Goal: Transaction & Acquisition: Purchase product/service

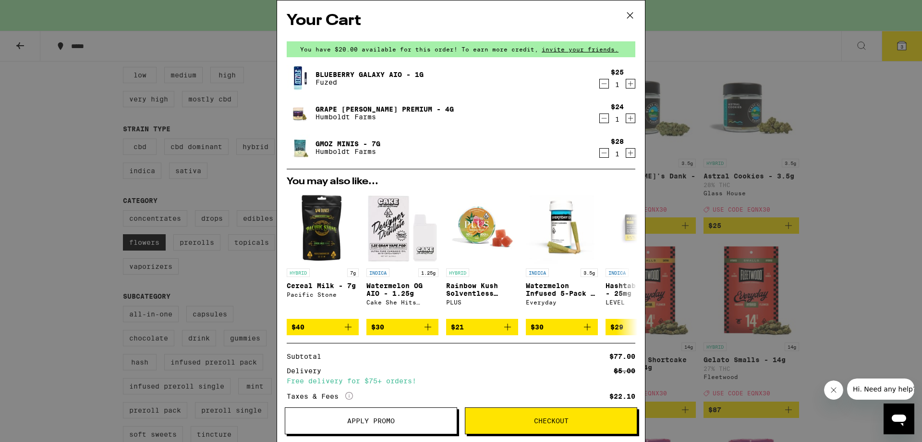
click at [547, 421] on span "Checkout" at bounding box center [551, 420] width 35 height 7
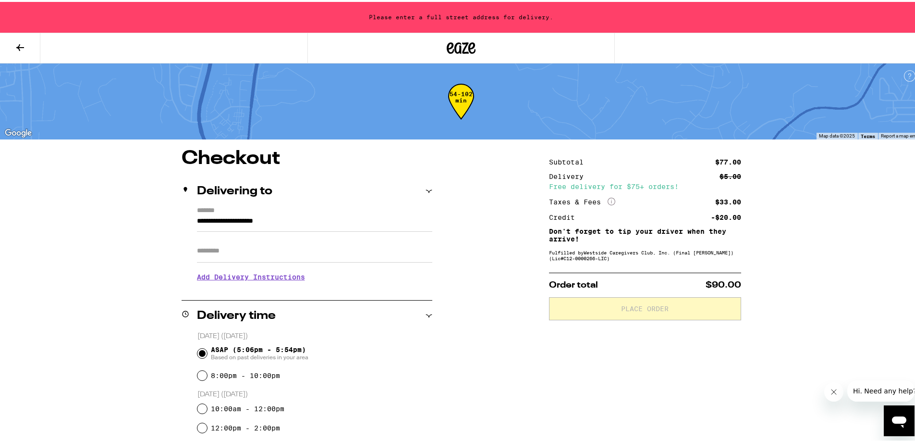
click at [323, 218] on input "**********" at bounding box center [314, 221] width 235 height 16
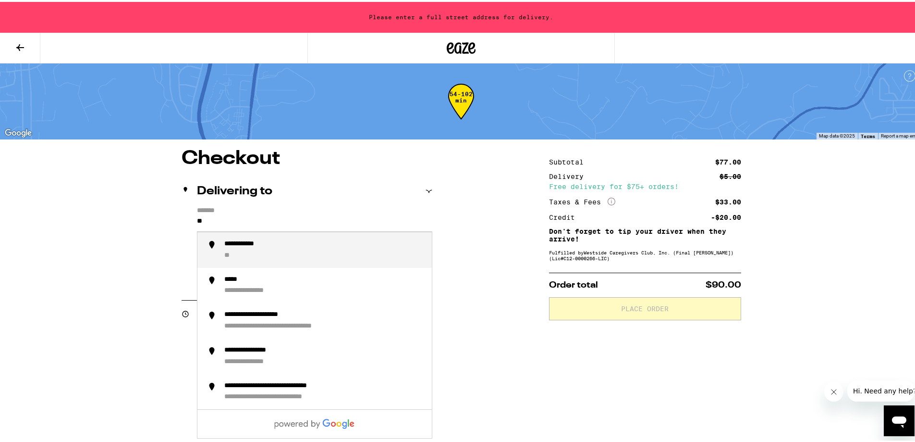
type input "*"
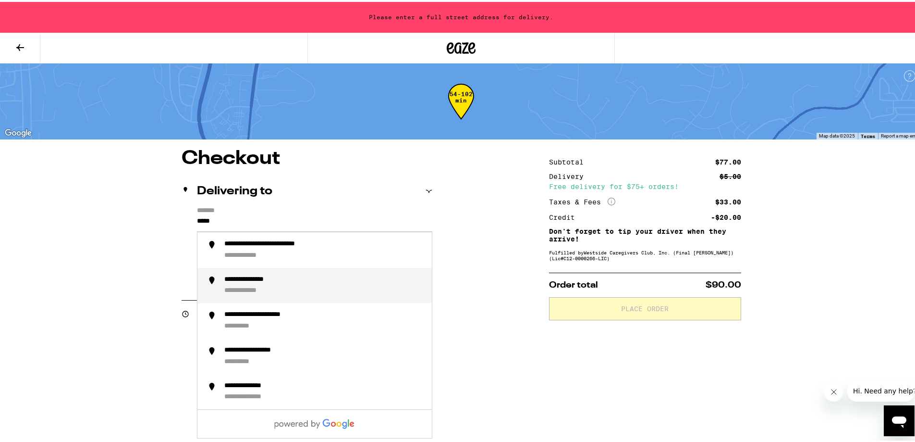
click at [307, 282] on div "**********" at bounding box center [324, 283] width 200 height 20
type input "**********"
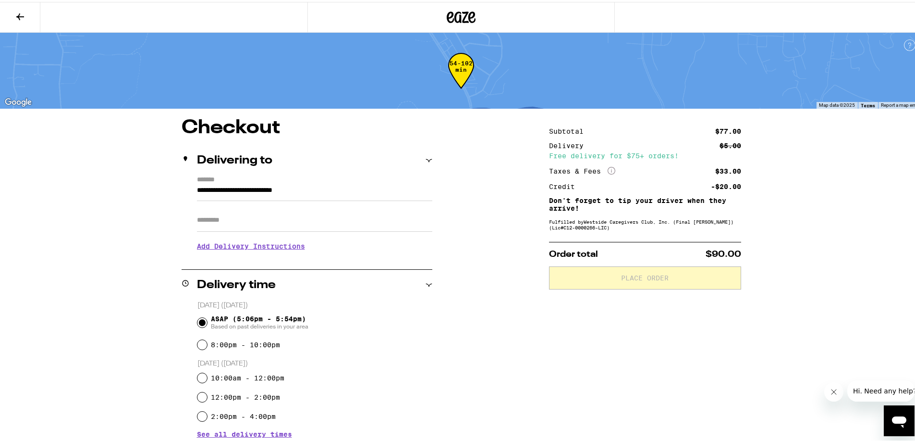
click at [261, 246] on h3 "Add Delivery Instructions" at bounding box center [314, 244] width 235 height 22
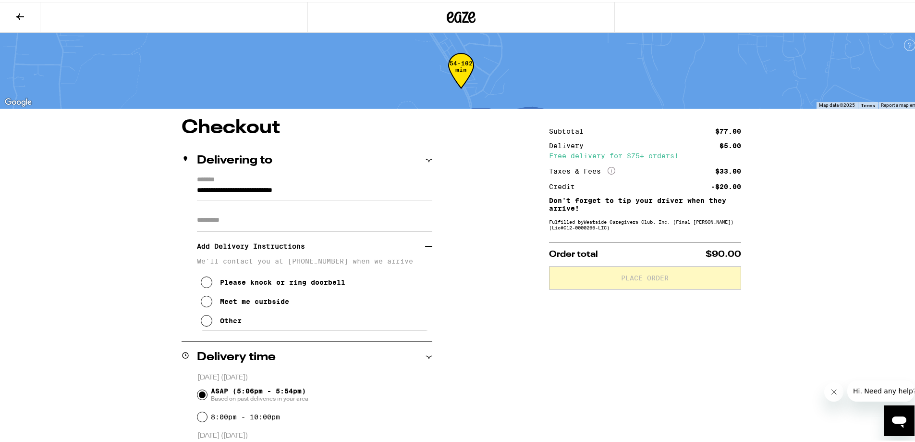
click at [224, 321] on div "Other" at bounding box center [231, 319] width 22 height 8
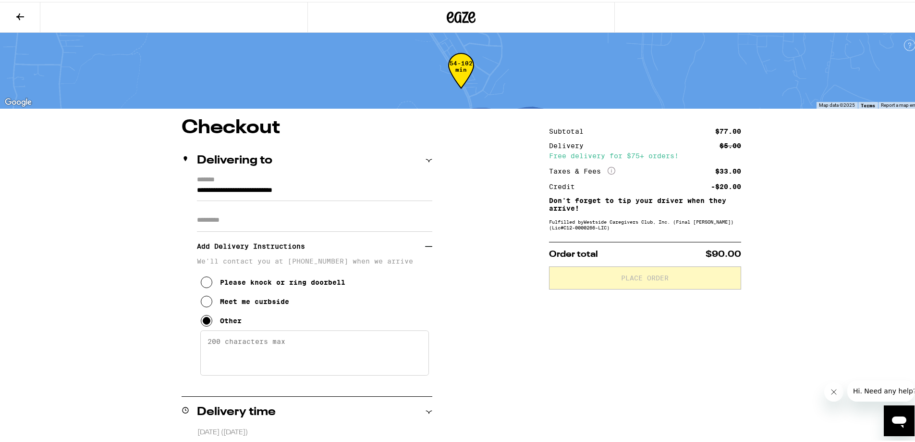
click at [230, 358] on textarea "Enter any other delivery instructions you want driver to know" at bounding box center [314, 350] width 229 height 45
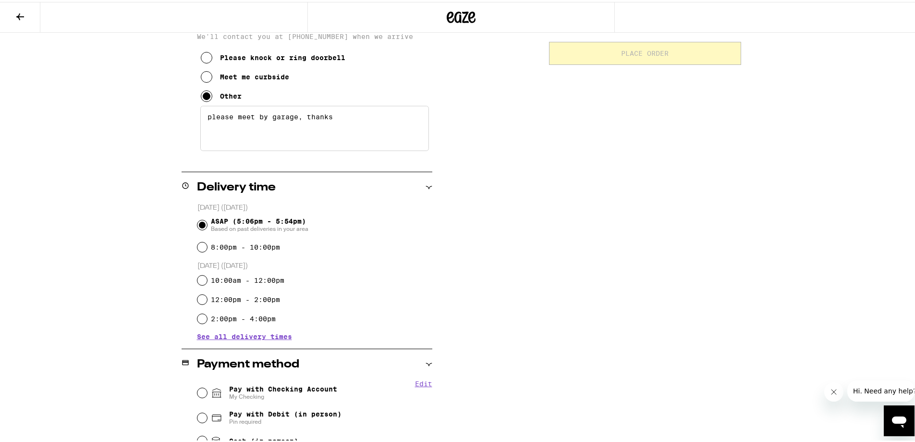
scroll to position [336, 0]
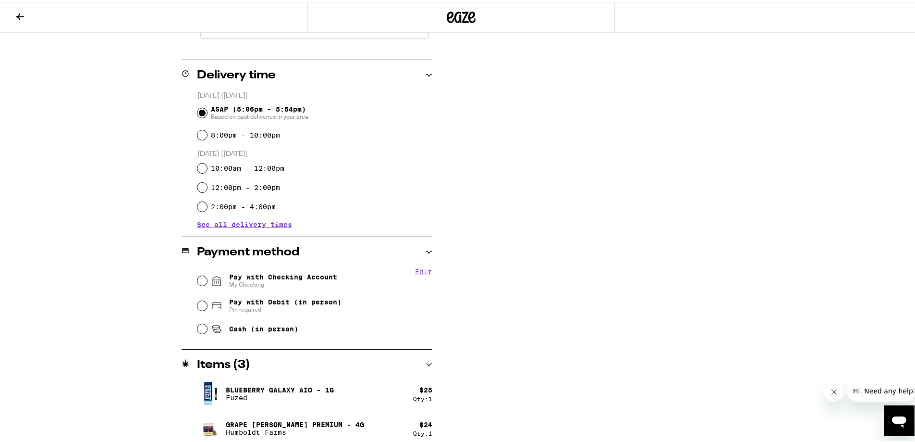
type textarea "please meet by garage, thanks"
click at [197, 279] on input "Pay with Checking Account My Checking" at bounding box center [202, 279] width 10 height 10
radio input "true"
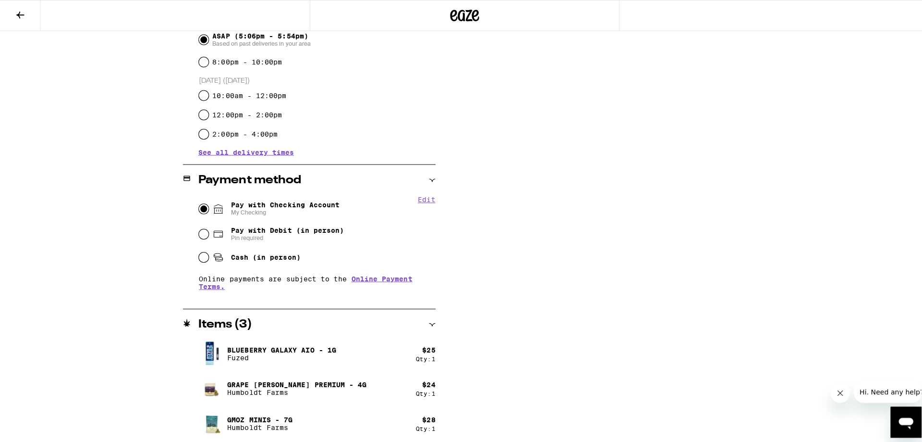
scroll to position [0, 0]
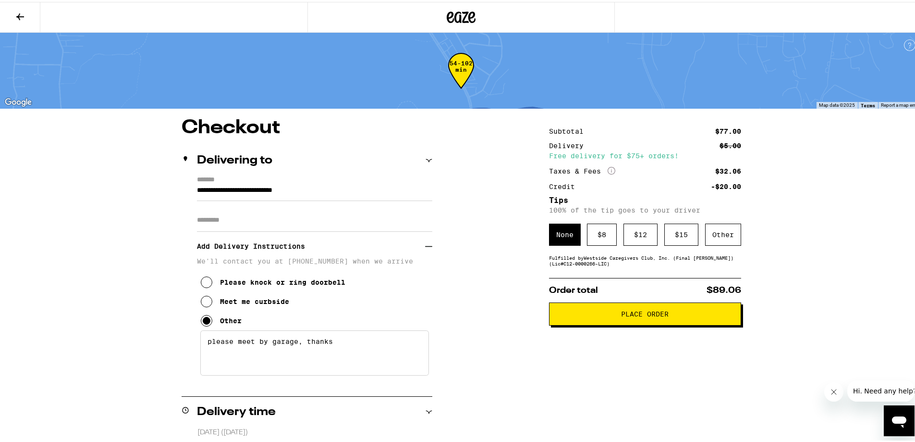
click at [454, 18] on icon at bounding box center [461, 16] width 14 height 12
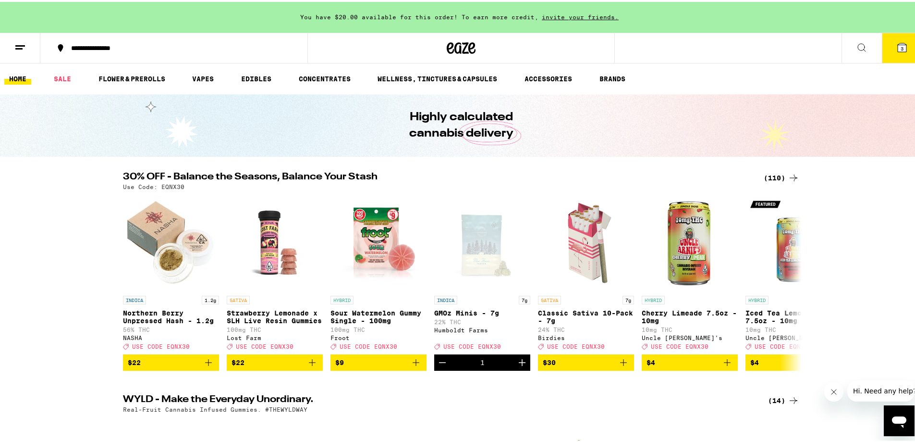
click at [888, 46] on button "3" at bounding box center [902, 46] width 40 height 30
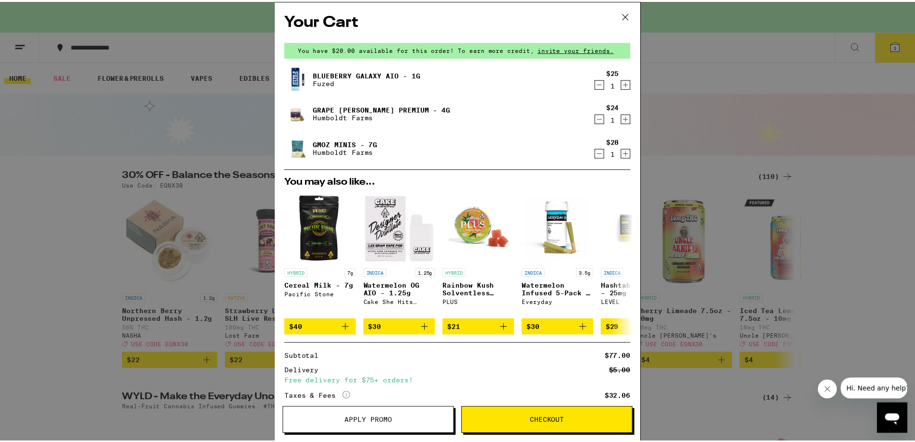
scroll to position [84, 0]
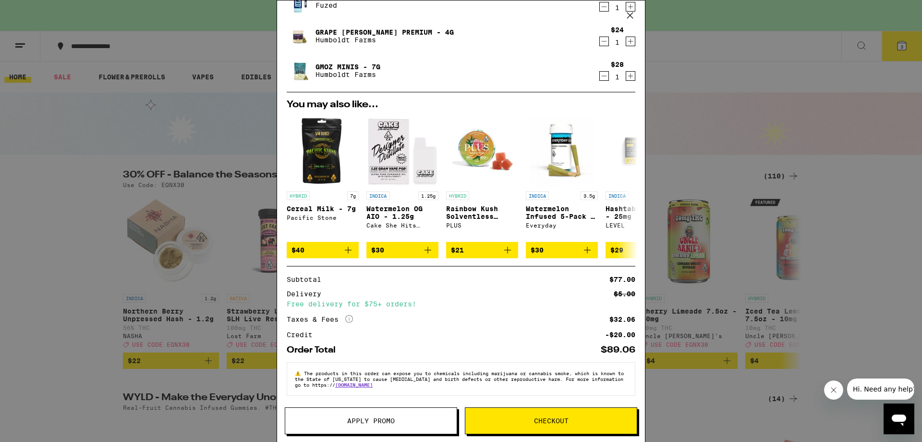
click at [386, 421] on span "Apply Promo" at bounding box center [371, 420] width 48 height 7
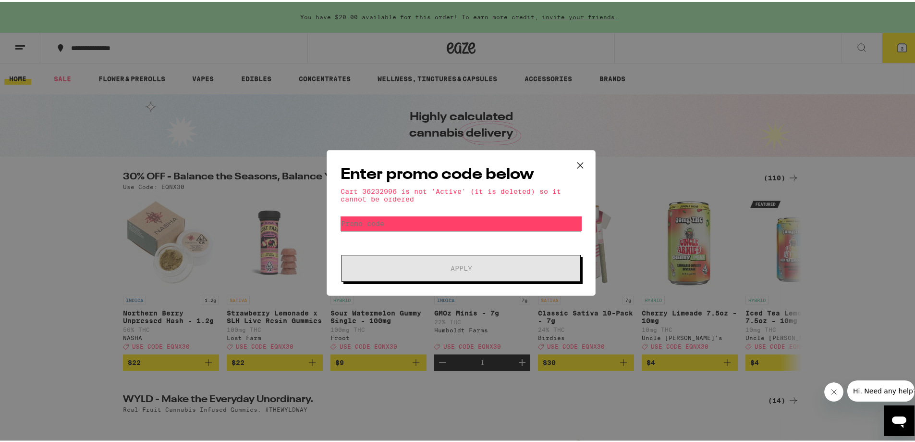
click at [426, 223] on input "Promo Code" at bounding box center [461, 221] width 241 height 14
click at [579, 164] on icon at bounding box center [580, 163] width 14 height 14
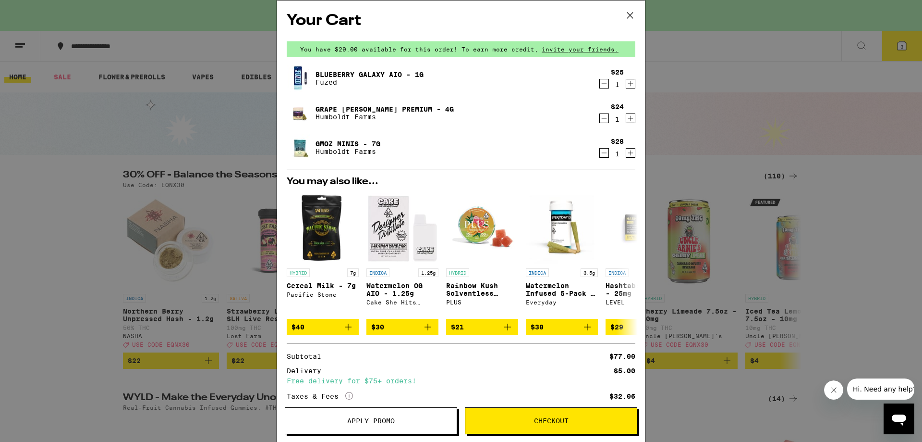
click at [390, 421] on span "Apply Promo" at bounding box center [371, 420] width 48 height 7
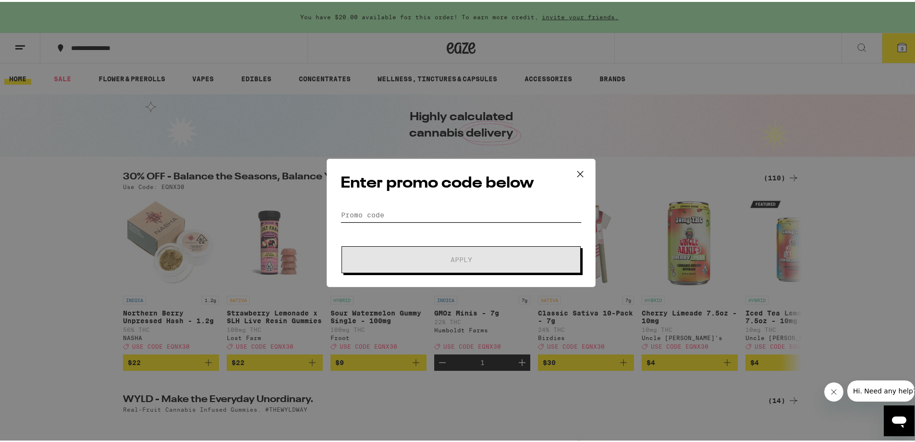
click at [372, 211] on input "Promo Code" at bounding box center [461, 213] width 241 height 14
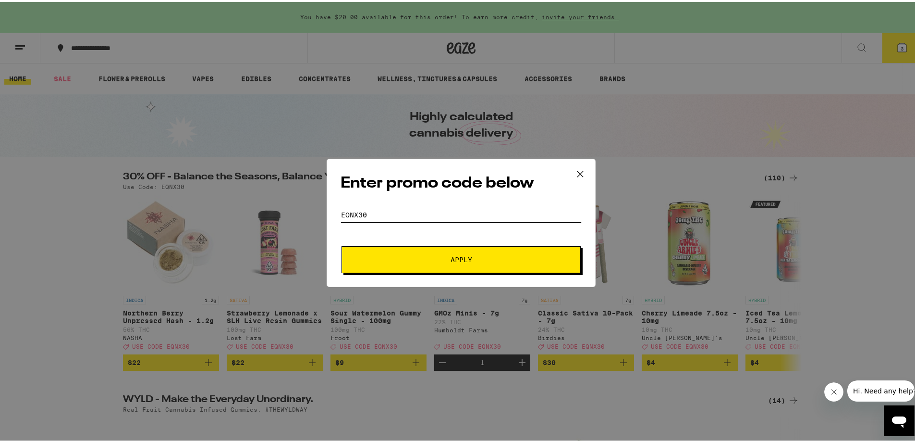
type input "eqnx30"
click at [407, 257] on span "Apply" at bounding box center [461, 257] width 173 height 7
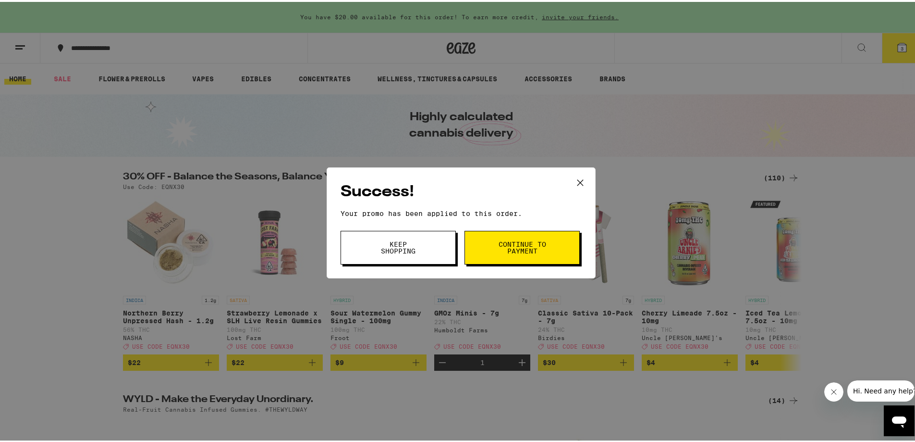
click at [491, 241] on button "Continue to payment" at bounding box center [522, 246] width 115 height 34
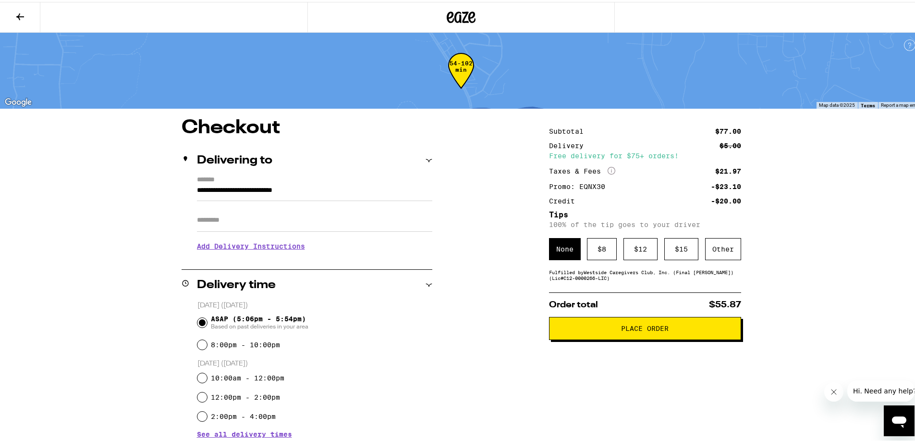
click at [247, 242] on h3 "Add Delivery Instructions" at bounding box center [314, 244] width 235 height 22
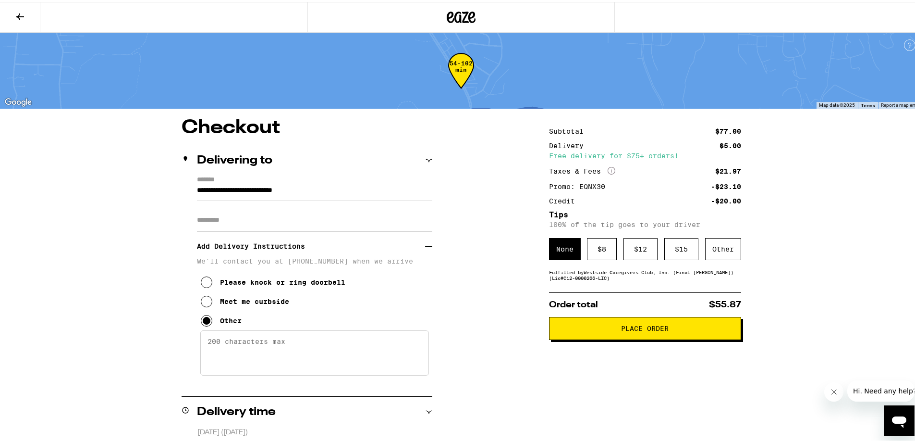
click at [246, 359] on textarea "Enter any other delivery instructions you want driver to know" at bounding box center [314, 350] width 229 height 45
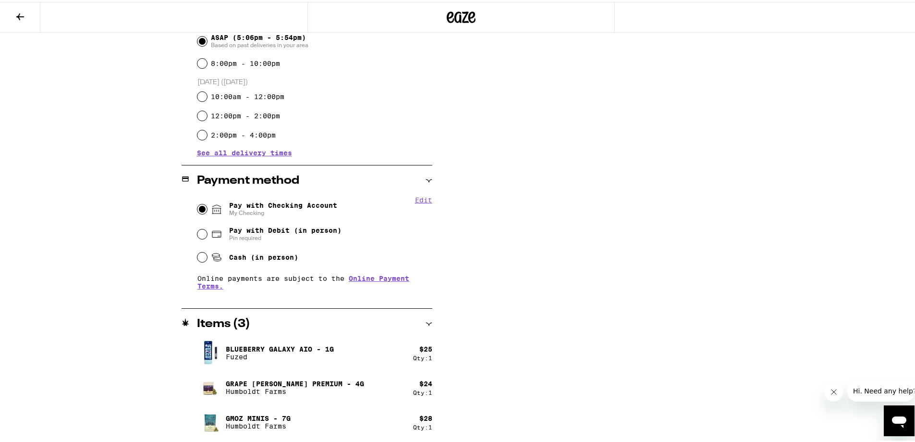
scroll to position [72, 0]
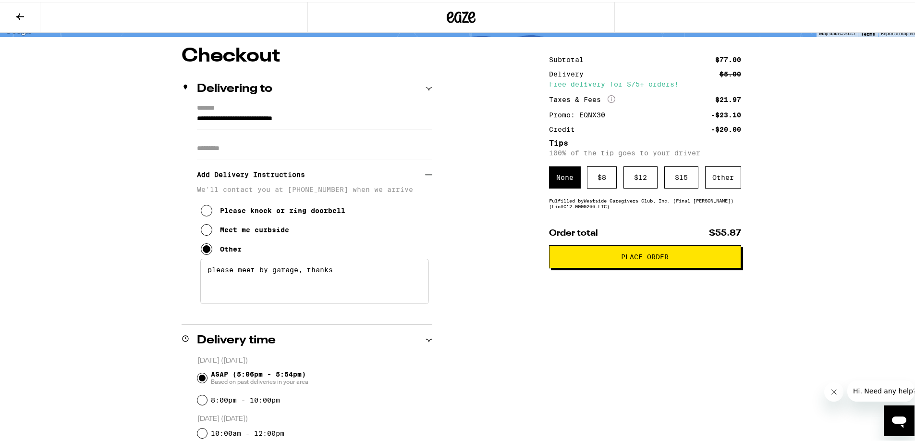
type textarea "please meet by garage, thanks"
click at [561, 266] on button "Place Order" at bounding box center [645, 254] width 192 height 23
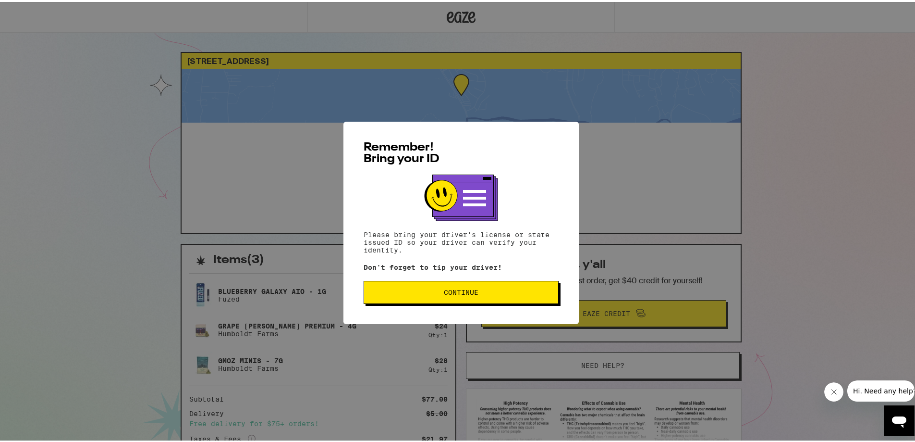
click at [464, 298] on button "Continue" at bounding box center [461, 290] width 195 height 23
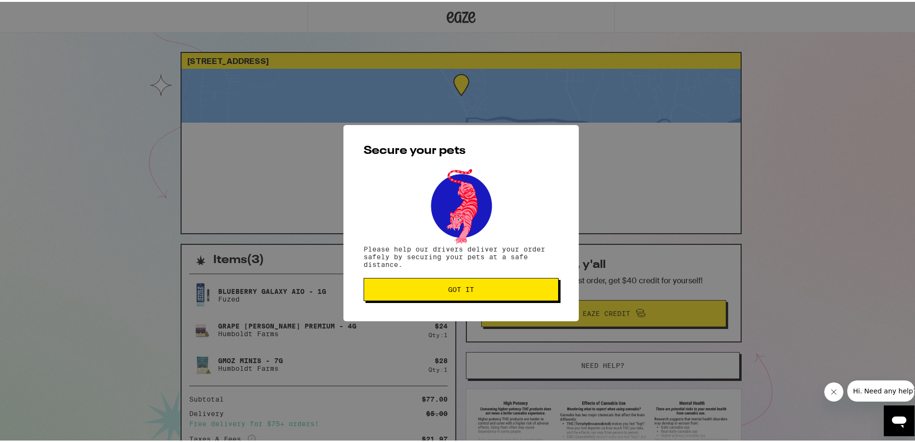
click at [460, 291] on span "Got it" at bounding box center [461, 287] width 26 height 7
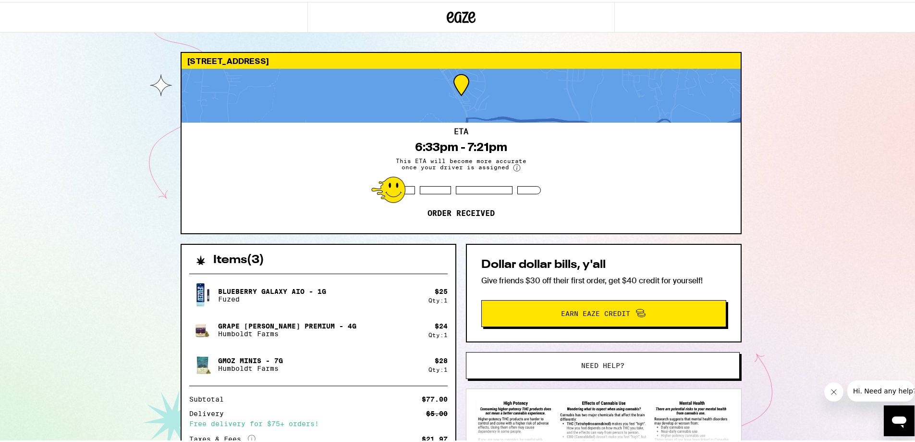
scroll to position [104, 0]
